Goal: Task Accomplishment & Management: Complete application form

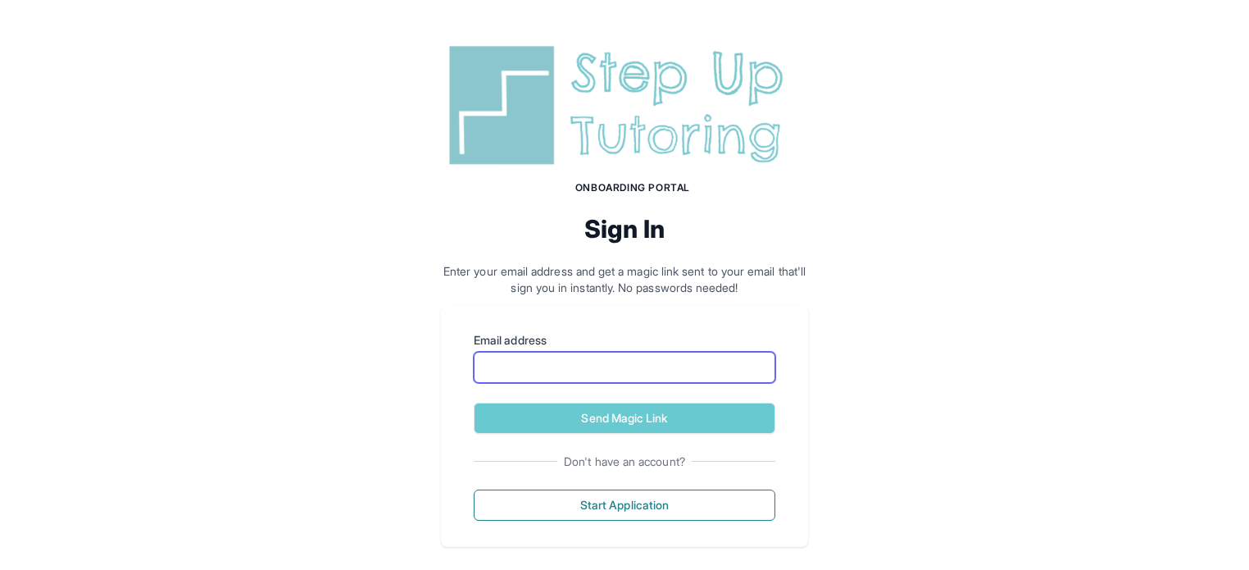
click at [552, 373] on input "Email address" at bounding box center [625, 367] width 302 height 31
type input "**********"
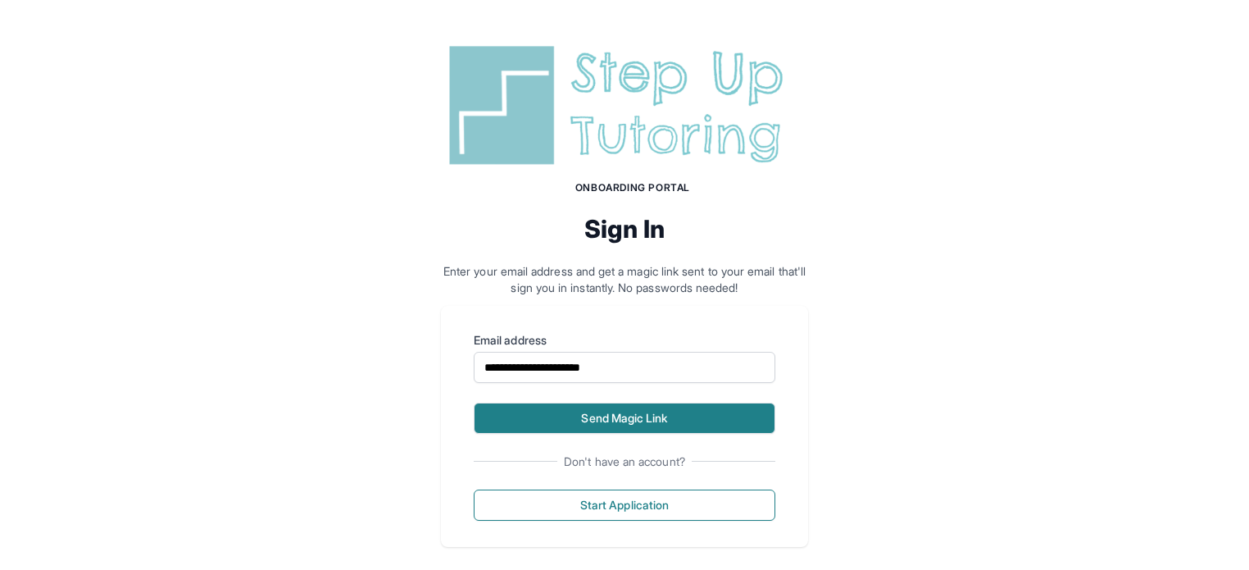
click at [580, 417] on button "Send Magic Link" at bounding box center [625, 417] width 302 height 31
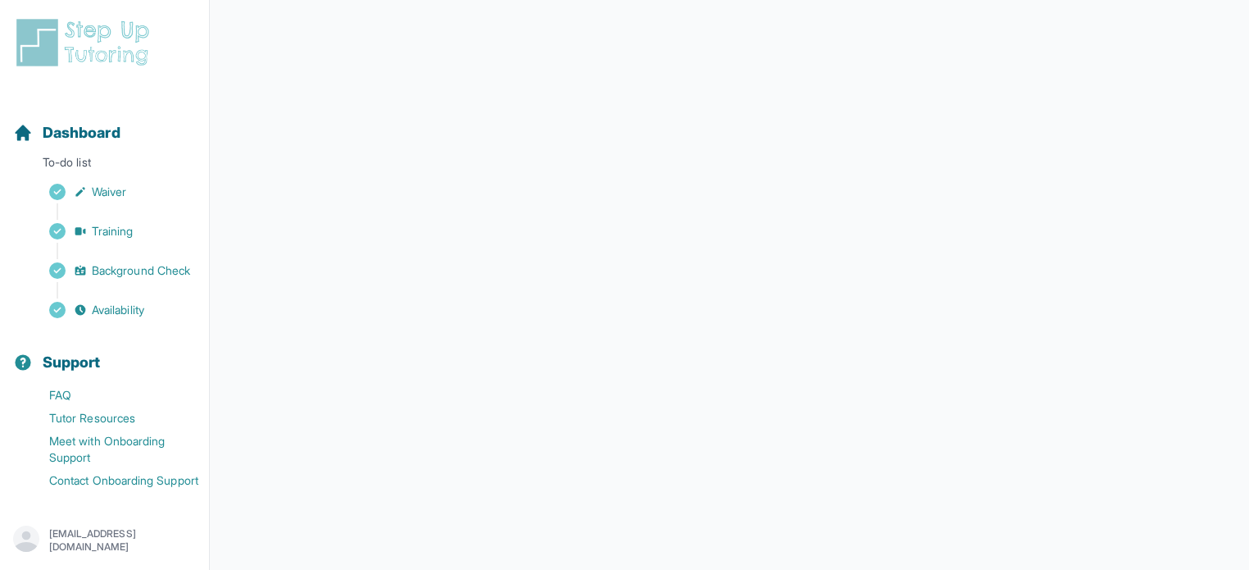
scroll to position [197, 0]
